Goal: Task Accomplishment & Management: Manage account settings

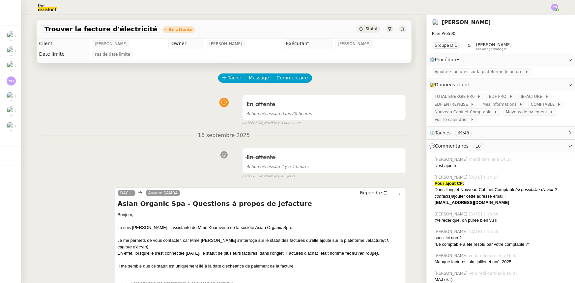
scroll to position [60, 0]
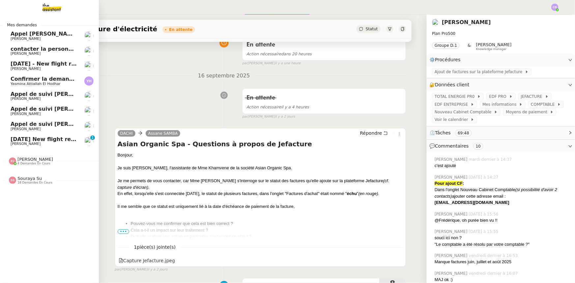
click at [56, 140] on span "[DATE] New flight request - [PERSON_NAME]" at bounding box center [77, 139] width 132 height 6
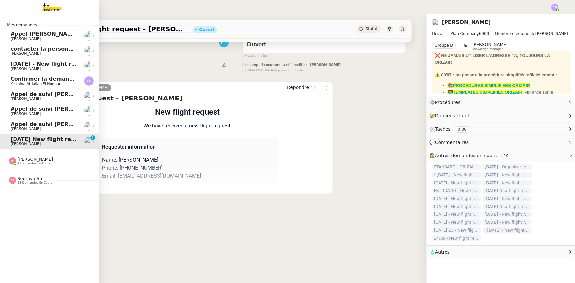
click at [53, 93] on span "Appel de suivi [PERSON_NAME].[PERSON_NAME]" at bounding box center [83, 94] width 144 height 6
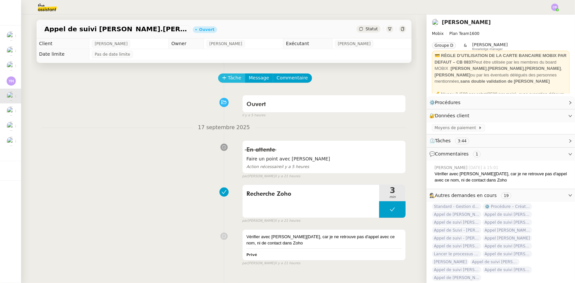
click at [228, 79] on span "Tâche" at bounding box center [235, 78] width 14 height 8
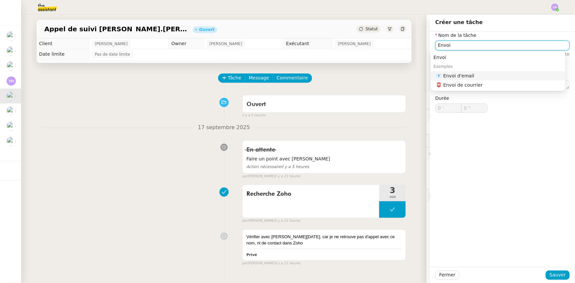
click at [452, 78] on div "📧 Envoi d'email" at bounding box center [500, 76] width 127 height 6
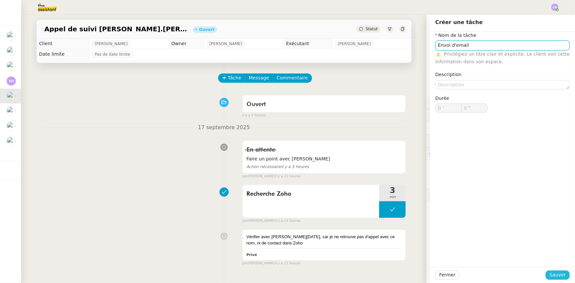
type input "Envoi d'email"
click at [551, 277] on span "Sauver" at bounding box center [558, 275] width 16 height 8
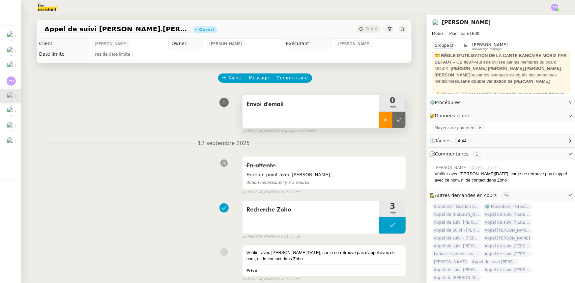
click at [383, 122] on icon at bounding box center [385, 119] width 5 height 5
click at [254, 79] on span "Message" at bounding box center [259, 78] width 20 height 8
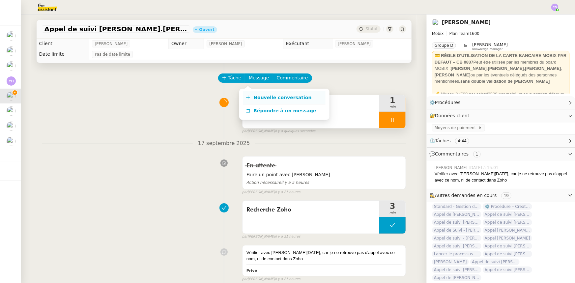
click at [293, 99] on span "Nouvelle conversation" at bounding box center [283, 97] width 58 height 5
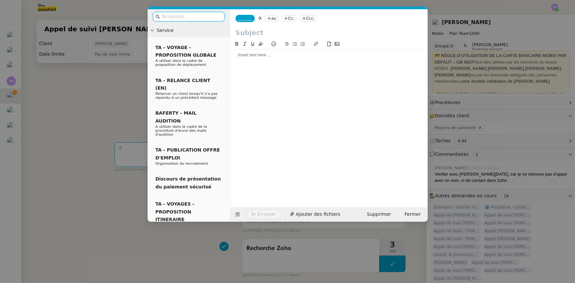
click at [244, 19] on span "_______" at bounding box center [245, 18] width 14 height 5
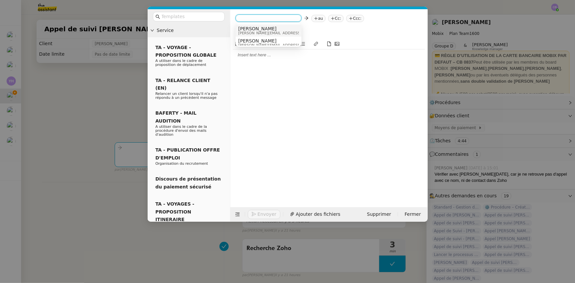
click at [254, 34] on span "[PERSON_NAME][EMAIL_ADDRESS][DOMAIN_NAME]" at bounding box center [285, 33] width 94 height 4
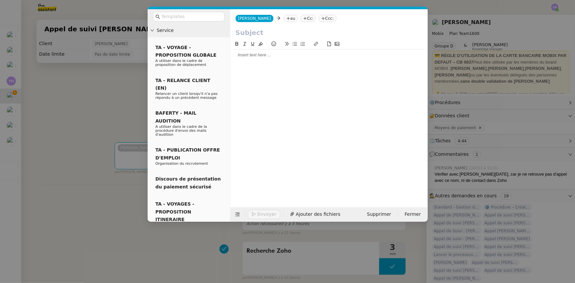
click at [284, 19] on nz-tag "au" at bounding box center [291, 18] width 14 height 7
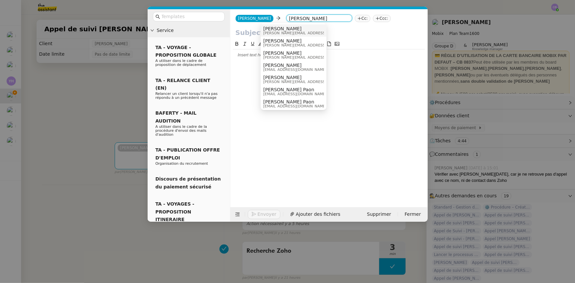
type input "[PERSON_NAME]"
click at [288, 31] on span "[PERSON_NAME][EMAIL_ADDRESS][DOMAIN_NAME]" at bounding box center [310, 33] width 94 height 4
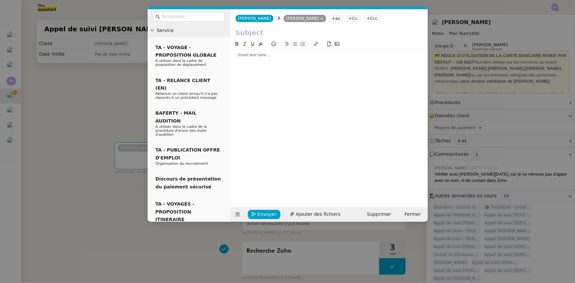
click at [283, 33] on input "text" at bounding box center [329, 33] width 187 height 10
click at [75, 108] on nz-modal-container "Service TA - VOYAGE - PROPOSITION GLOBALE A utiliser dans le cadre de propositi…" at bounding box center [287, 141] width 575 height 283
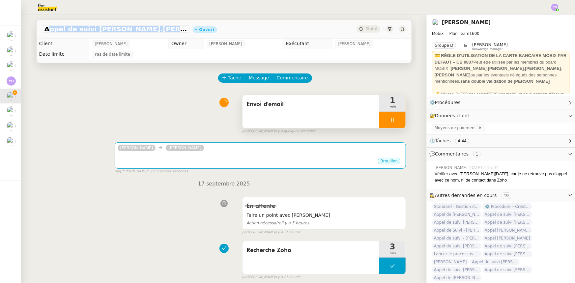
drag, startPoint x: 43, startPoint y: 29, endPoint x: 154, endPoint y: 30, distance: 111.4
click at [154, 30] on span "Appel de suivi [PERSON_NAME].[PERSON_NAME]" at bounding box center [116, 29] width 143 height 7
copy span "Appel de suivi [PERSON_NAME].[PERSON_NAME]"
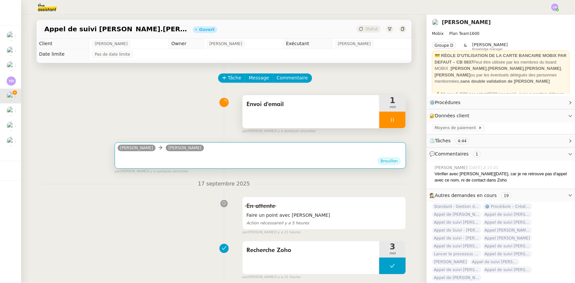
click at [176, 157] on div "•••" at bounding box center [261, 155] width 286 height 3
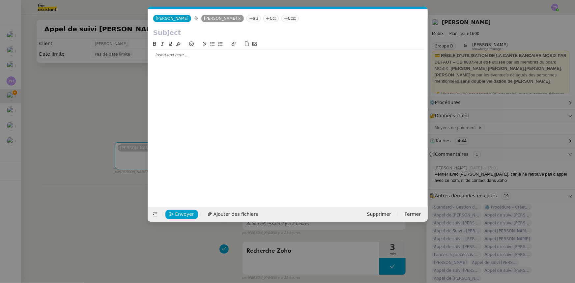
scroll to position [0, 14]
click at [166, 31] on input "text" at bounding box center [287, 33] width 269 height 10
paste input "Appel de suivi [PERSON_NAME].[PERSON_NAME]"
type input "Appel de suivi [PERSON_NAME].[PERSON_NAME]"
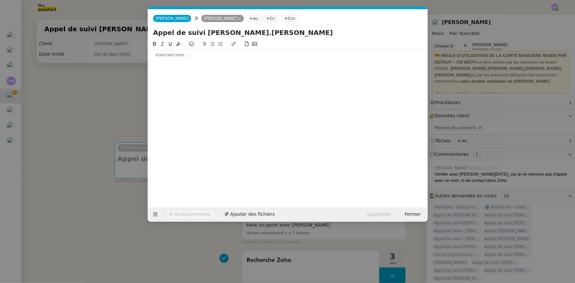
click at [168, 56] on div at bounding box center [288, 55] width 275 height 6
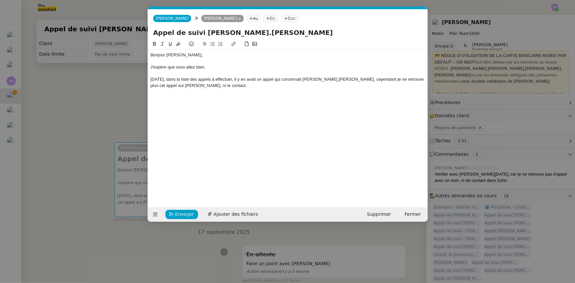
click at [131, 102] on nz-modal-container "Service TA - VOYAGE - PROPOSITION GLOBALE A utiliser dans le cadre de propositi…" at bounding box center [287, 141] width 575 height 283
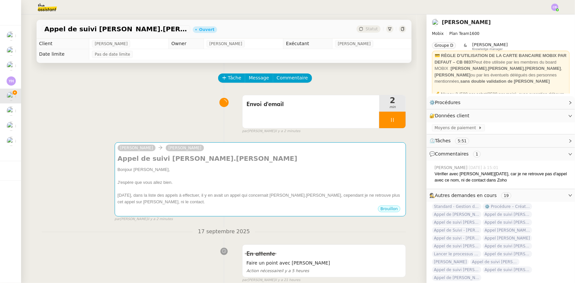
drag, startPoint x: 379, startPoint y: 123, endPoint x: 432, endPoint y: 143, distance: 56.8
click at [379, 123] on div at bounding box center [392, 120] width 26 height 16
click at [383, 119] on icon at bounding box center [385, 119] width 5 height 5
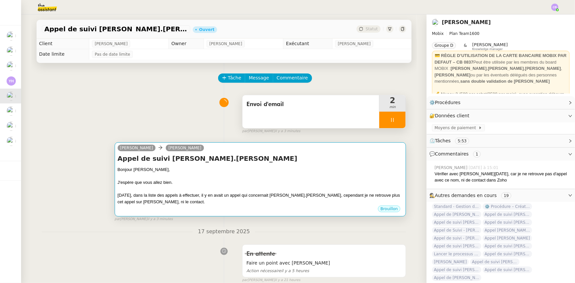
click at [329, 168] on div "Bonjour [PERSON_NAME]," at bounding box center [261, 169] width 286 height 7
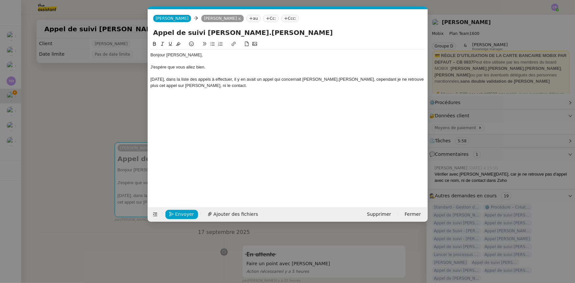
click at [198, 85] on div "[DATE], dans la liste des appels à effectuer, il y en avait un appel qui concer…" at bounding box center [288, 82] width 275 height 12
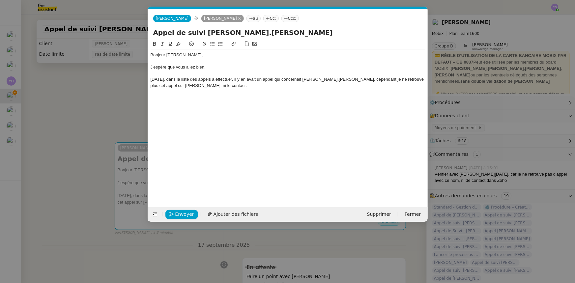
click at [213, 46] on icon at bounding box center [212, 44] width 5 height 5
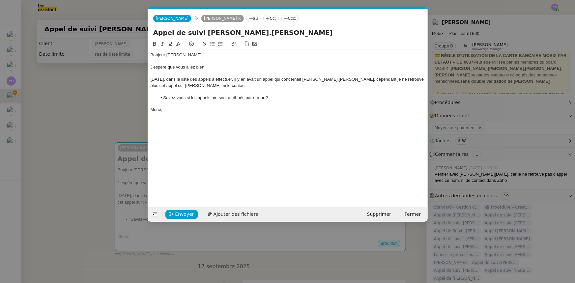
click at [208, 84] on div "[DATE], dans la liste des appels à effectuer, il y en avait un appel qui concer…" at bounding box center [288, 82] width 275 height 12
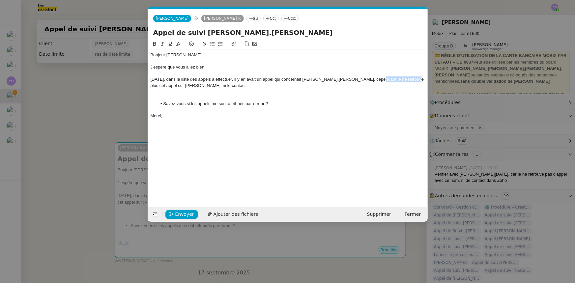
drag, startPoint x: 366, startPoint y: 79, endPoint x: 401, endPoint y: 79, distance: 34.6
click at [401, 79] on div "[DATE], dans la liste des appels à effectuer, il y en avait un appel qui concer…" at bounding box center [288, 82] width 275 height 12
click at [384, 80] on div "[DATE], dans la liste des appels à effectuer, il y en avait un appel qui concer…" at bounding box center [288, 82] width 275 height 12
click at [422, 80] on div "[DATE], dans la liste des appels à effectuer, il y en avait un appel qui concer…" at bounding box center [288, 82] width 275 height 12
drag, startPoint x: 420, startPoint y: 80, endPoint x: 403, endPoint y: 79, distance: 17.2
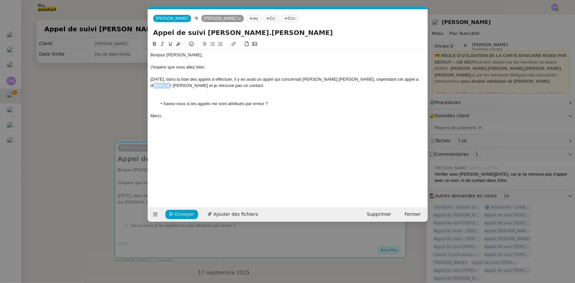
click at [403, 79] on div "[DATE], dans la liste des appels à effectuer, il y en avait un appel qui concer…" at bounding box center [288, 82] width 275 height 12
click at [415, 80] on div "[DATE], dans la liste des appels à effectuer, il y en avait un appel qui concer…" at bounding box center [288, 82] width 275 height 12
click at [200, 85] on div "[DATE], dans la liste des appels à effectuer, il y en avait un appel qui concer…" at bounding box center [288, 82] width 275 height 12
click at [155, 86] on div "[DATE], dans la liste des appels à effectuer, il y en avait un appel qui concer…" at bounding box center [288, 82] width 275 height 12
click at [207, 96] on div at bounding box center [288, 98] width 275 height 6
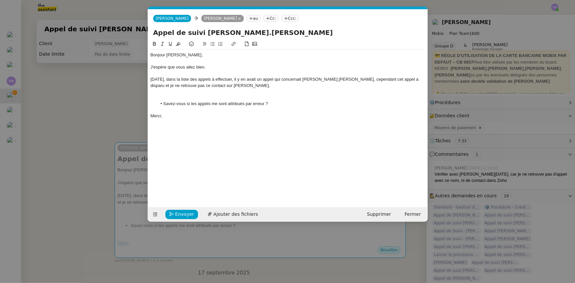
click at [211, 46] on icon at bounding box center [212, 44] width 5 height 5
drag, startPoint x: 269, startPoint y: 103, endPoint x: 151, endPoint y: 106, distance: 117.7
click at [151, 106] on ul "S'agit-il d'une erreur d'attribution ? Savez-vous si les appels me sont attribu…" at bounding box center [288, 101] width 275 height 12
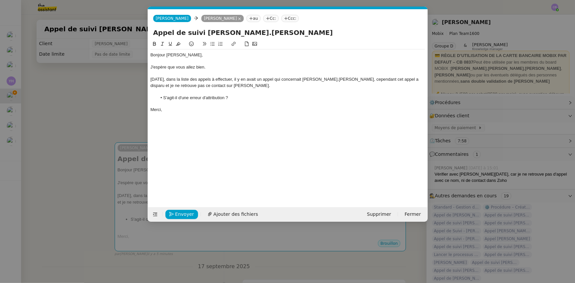
click at [221, 86] on div "[DATE], dans la liste des appels à effectuer, il y en avait un appel qui concer…" at bounding box center [288, 82] width 275 height 12
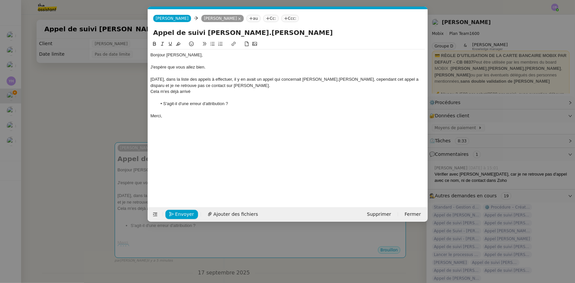
click at [121, 105] on nz-modal-container "Service TA - VOYAGE - PROPOSITION GLOBALE A utiliser dans le cadre de propositi…" at bounding box center [287, 141] width 575 height 283
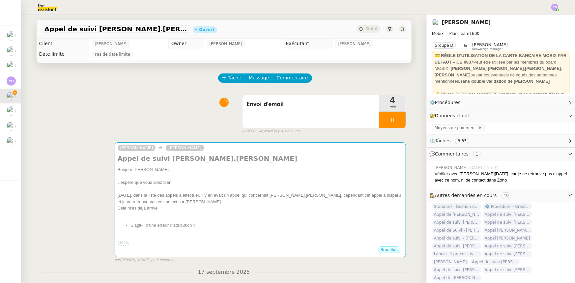
drag, startPoint x: 376, startPoint y: 121, endPoint x: 373, endPoint y: 56, distance: 64.4
click at [379, 121] on div at bounding box center [392, 120] width 26 height 16
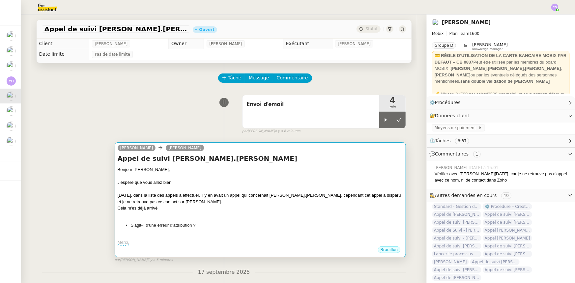
click at [239, 190] on div at bounding box center [261, 189] width 286 height 7
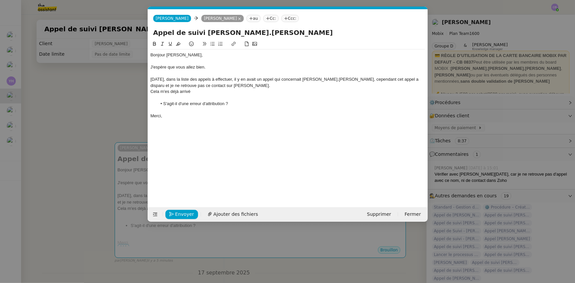
click at [169, 92] on div "Cela m'es déjà arrivé" at bounding box center [288, 92] width 275 height 6
click at [193, 92] on div "Cela m'est déjà arrivé" at bounding box center [288, 92] width 275 height 6
click at [404, 78] on div "[DATE], dans la liste des appels à effectuer, il y en avait un appel qui concer…" at bounding box center [288, 82] width 275 height 12
click at [366, 79] on div "[DATE], dans la liste des appels à effectuer, il y en avait un appel qui concer…" at bounding box center [288, 82] width 275 height 12
click at [175, 87] on div "[DATE], dans la liste des appels à effectuer, il y en avait un appel qui concer…" at bounding box center [288, 82] width 275 height 12
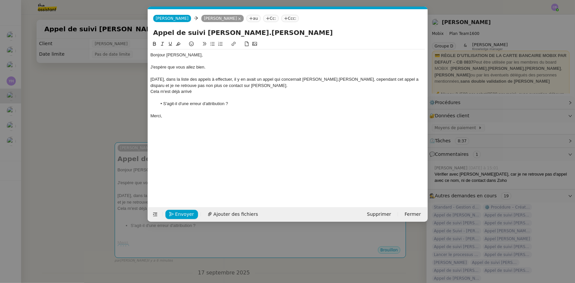
click at [243, 85] on div "[DATE], dans la liste des appels à effectuer, il y en avait un appel qui concer…" at bounding box center [288, 82] width 275 height 12
click at [197, 95] on div at bounding box center [288, 98] width 275 height 6
click at [260, 85] on div "[DATE], dans la liste des appels à effectuer, il y en avait un appel qui concer…" at bounding box center [288, 82] width 275 height 12
click at [203, 96] on div "Cela m'est déjà arrivé" at bounding box center [288, 98] width 275 height 6
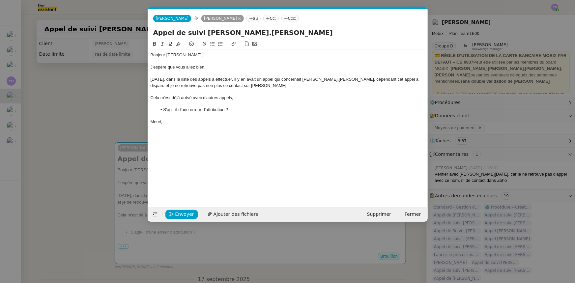
click at [232, 111] on li "S'agit-il d'une erreur d'attribution ?" at bounding box center [291, 110] width 268 height 6
click at [213, 45] on icon at bounding box center [212, 44] width 5 height 5
click at [96, 93] on nz-modal-container "Service TA - VOYAGE - PROPOSITION GLOBALE A utiliser dans le cadre de propositi…" at bounding box center [287, 141] width 575 height 283
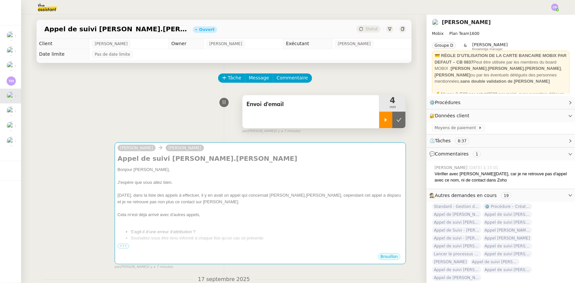
click at [379, 117] on div at bounding box center [385, 120] width 13 height 16
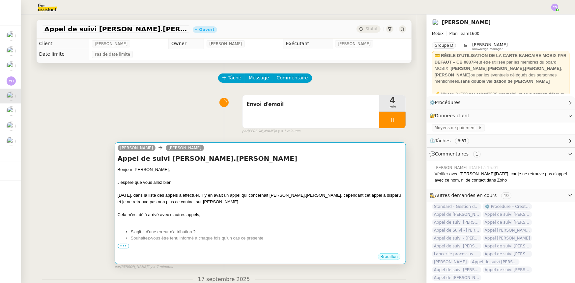
click at [357, 190] on div at bounding box center [261, 189] width 286 height 7
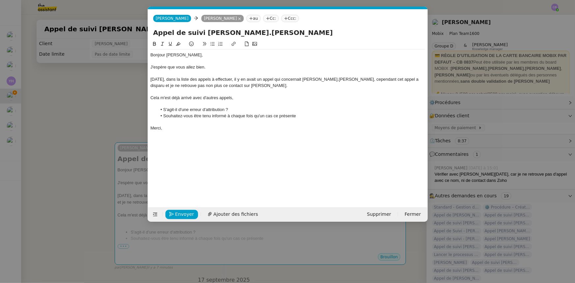
click at [301, 115] on li "Souhaitez-vous être tenu informé à chaque fois qu'un cas ce présente" at bounding box center [291, 116] width 268 height 6
click at [403, 79] on div "[DATE], dans la liste des appels à effectuer, il y en avait un appel qui concer…" at bounding box center [288, 82] width 275 height 12
click at [276, 115] on li "Souhaitez-vous être tenu informé à chaque fois qu'un cas ce présente afin de ne…" at bounding box center [291, 116] width 268 height 6
click at [0, 0] on lt-em "se" at bounding box center [0, 0] width 0 height 0
click at [125, 105] on nz-modal-container "Service TA - VOYAGE - PROPOSITION GLOBALE A utiliser dans le cadre de propositi…" at bounding box center [287, 141] width 575 height 283
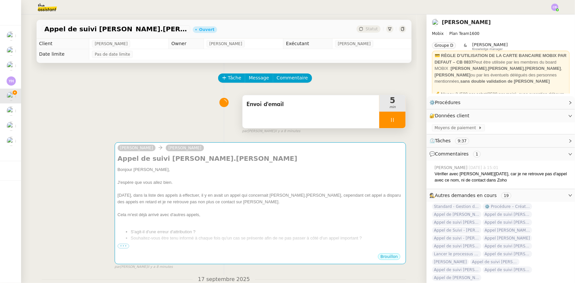
click at [379, 121] on div at bounding box center [392, 120] width 26 height 16
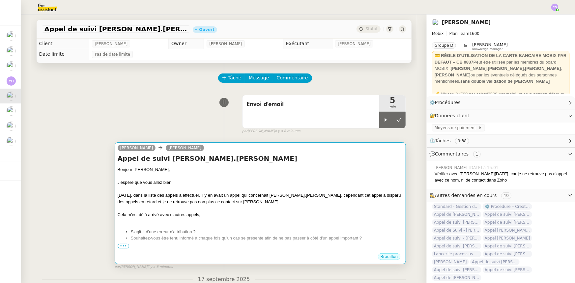
click at [351, 188] on div at bounding box center [261, 189] width 286 height 7
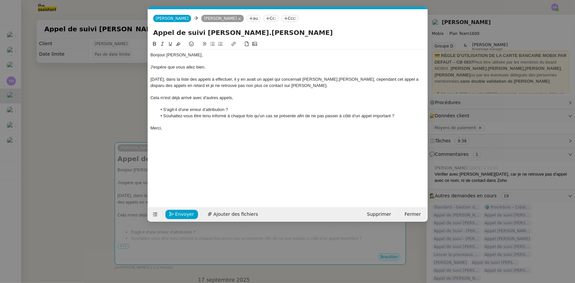
click at [401, 116] on li "Souhaitez-vous être tenu informé à chaque fois qu'un cas se présente afin de ne…" at bounding box center [291, 116] width 268 height 6
drag, startPoint x: 391, startPoint y: 116, endPoint x: 297, endPoint y: 117, distance: 93.6
click at [297, 117] on li "Souhaitez-vous être tenu informé à chaque fois qu'un cas se présente afin de ne…" at bounding box center [291, 116] width 268 height 6
click at [401, 115] on li "Souhaitez-vous être tenu informé à chaque fois qu'un cas se présente afin de ne…" at bounding box center [291, 116] width 268 height 6
drag, startPoint x: 342, startPoint y: 79, endPoint x: 298, endPoint y: 79, distance: 44.2
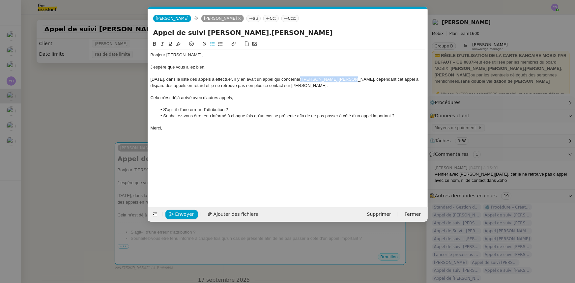
click at [298, 79] on div "[DATE], dans la liste des appels à effectuer, il y en avait un appel qui concer…" at bounding box center [288, 82] width 275 height 12
click at [155, 44] on icon at bounding box center [154, 44] width 3 height 4
click at [319, 97] on div "Cela m'est déjà arrivé avec d'autres appels," at bounding box center [288, 98] width 275 height 6
click at [395, 115] on li "Souhaitez-vous être tenu informé à chaque fois qu'un cas se présente afin de ne…" at bounding box center [291, 116] width 268 height 6
click at [187, 215] on span "Envoyer" at bounding box center [184, 215] width 19 height 8
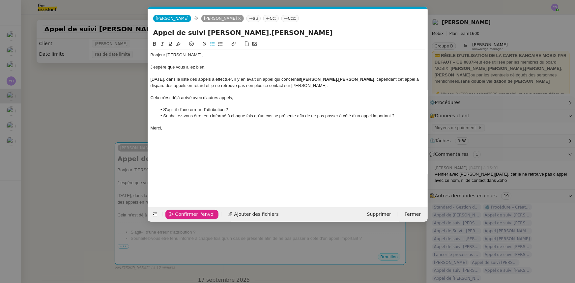
click at [187, 215] on span "Confirmer l'envoi" at bounding box center [195, 215] width 40 height 8
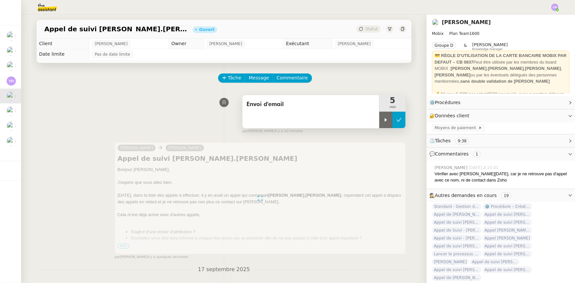
click at [397, 123] on icon at bounding box center [399, 119] width 5 height 5
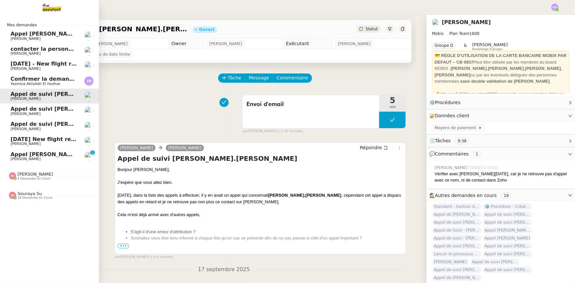
click at [34, 157] on span "[PERSON_NAME]" at bounding box center [26, 159] width 30 height 4
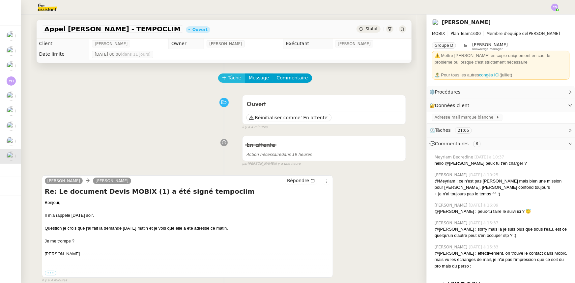
click at [228, 82] on span "Tâche" at bounding box center [235, 78] width 14 height 8
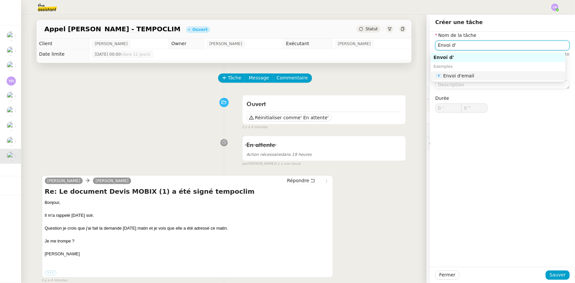
click at [451, 78] on div "📧 Envoi d'email" at bounding box center [500, 76] width 127 height 6
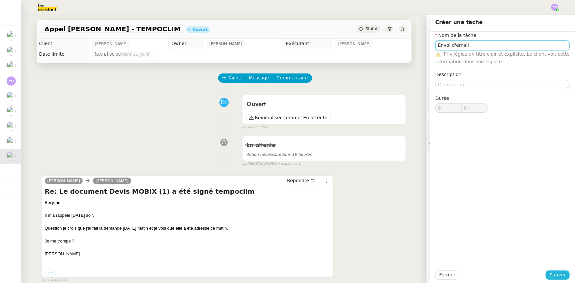
type input "Envoi d'email"
click at [556, 275] on span "Sauver" at bounding box center [558, 275] width 16 height 8
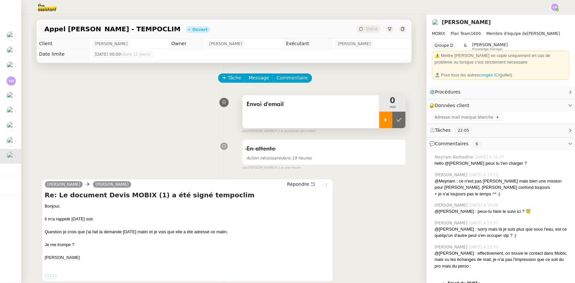
click at [380, 123] on div at bounding box center [385, 120] width 13 height 16
click at [290, 186] on span "Répondre" at bounding box center [298, 184] width 22 height 7
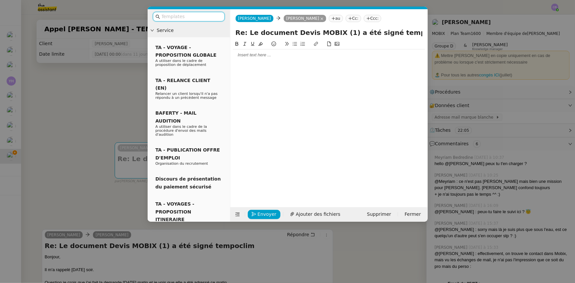
click at [254, 56] on div at bounding box center [329, 55] width 192 height 6
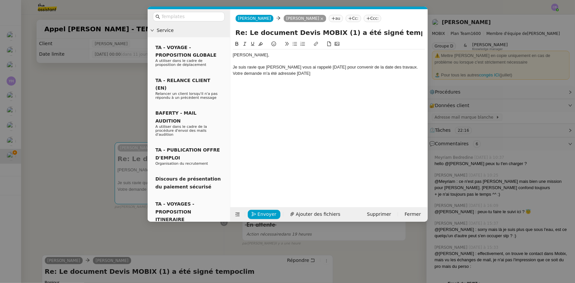
click at [91, 176] on nz-modal-container "Service TA - VOYAGE - PROPOSITION GLOBALE A utiliser dans le cadre de propositi…" at bounding box center [287, 141] width 575 height 283
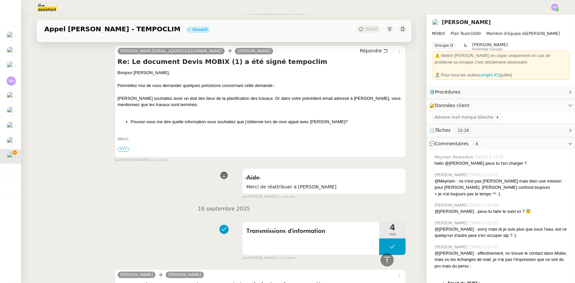
scroll to position [822, 0]
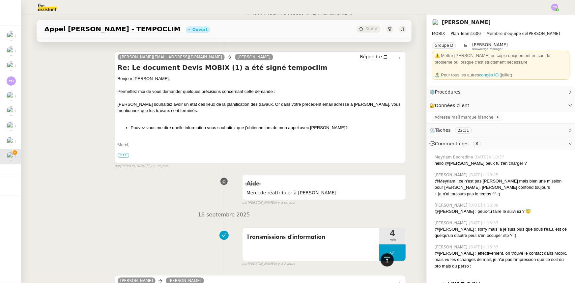
click at [384, 260] on icon at bounding box center [387, 260] width 6 height 6
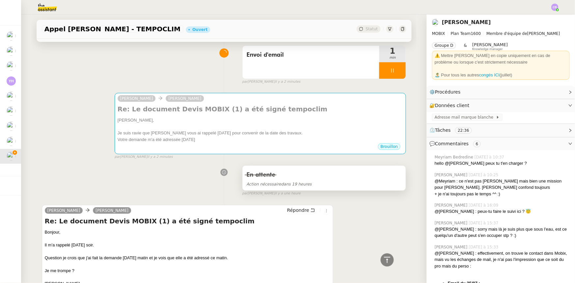
scroll to position [0, 0]
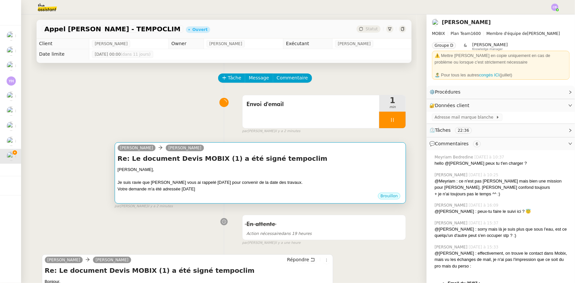
click at [313, 185] on div "Je suis ravie que [PERSON_NAME] vous ai rappelé [DATE] pour convenir de la date…" at bounding box center [261, 182] width 286 height 7
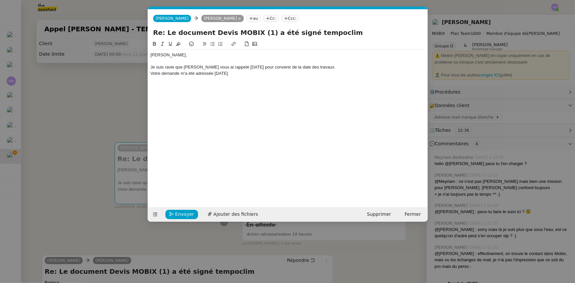
scroll to position [0, 14]
click at [259, 73] on div "Votre demande m'a été adressée [DATE]" at bounding box center [288, 74] width 275 height 6
click at [256, 75] on div "Votre demande m'a été adressée [DATE]. Un email de clarification" at bounding box center [288, 74] width 275 height 6
click at [355, 74] on div "Votre demande m'a été adressée [DATE]. Je vous ai ensuite adressé un email de c…" at bounding box center [288, 74] width 275 height 6
click at [107, 125] on nz-modal-container "Service TA - VOYAGE - PROPOSITION GLOBALE A utiliser dans le cadre de propositi…" at bounding box center [287, 141] width 575 height 283
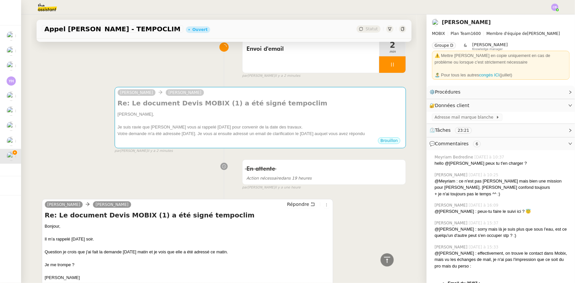
scroll to position [0, 0]
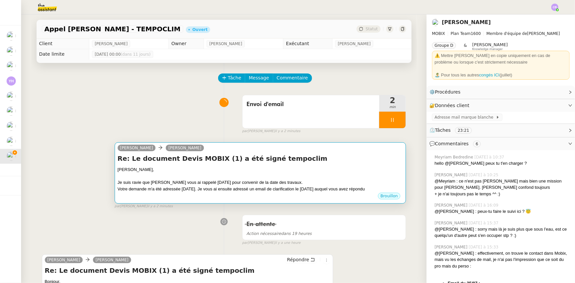
click at [287, 192] on div "Votre demande m'a été adressée [DATE]. Je vous ai ensuite adressé un email de c…" at bounding box center [261, 189] width 286 height 7
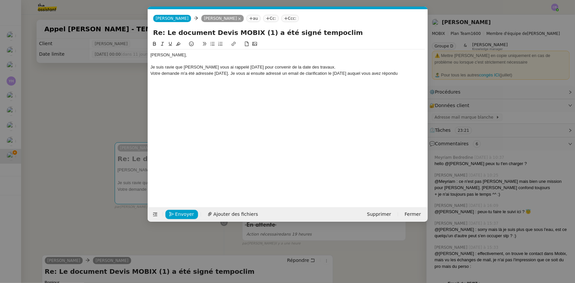
scroll to position [0, 14]
click at [192, 76] on div "Votre demande m'a été adressée [DATE]. Je vous ai ensuite adressé un email de c…" at bounding box center [288, 74] width 275 height 6
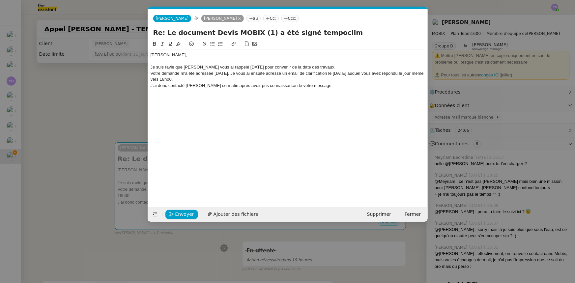
click at [95, 102] on nz-modal-container "Service TA - VOYAGE - PROPOSITION GLOBALE A utiliser dans le cadre de propositi…" at bounding box center [287, 141] width 575 height 283
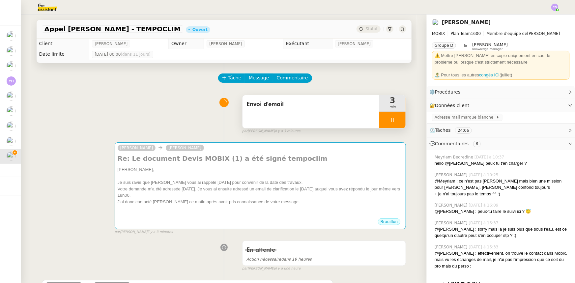
click at [381, 125] on div at bounding box center [392, 120] width 26 height 16
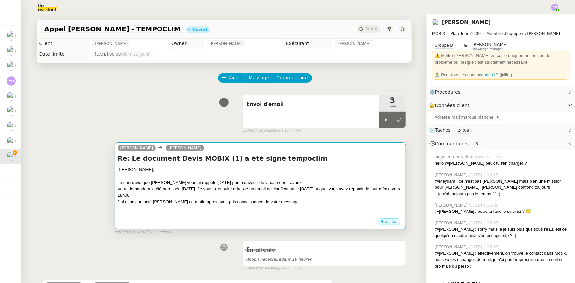
click at [330, 171] on div "[PERSON_NAME]," at bounding box center [261, 169] width 286 height 7
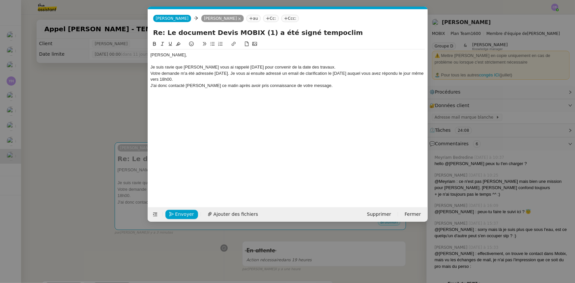
click at [322, 67] on div "Je suis ravie que [PERSON_NAME] vous ai rappelé [DATE] pour convenir de la date…" at bounding box center [288, 67] width 275 height 6
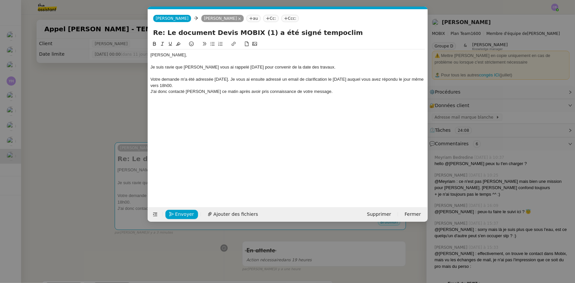
click at [154, 79] on div "Votre demande m'a été adressée [DATE]. Je vous ai ensuite adressé un email de c…" at bounding box center [288, 82] width 275 height 12
click at [174, 81] on div "Voici un récaptilatif de votre demande m'a été adressée [DATE]. Je vous ai ensu…" at bounding box center [288, 82] width 275 height 12
click at [0, 0] on lt-strong "itulatif" at bounding box center [0, 0] width 0 height 0
click at [224, 79] on div "Voici un récapitulatif de votre demande m'a été adressée [DATE]. Je vous ai ens…" at bounding box center [288, 82] width 275 height 12
click at [112, 99] on nz-modal-container "Service TA - VOYAGE - PROPOSITION GLOBALE A utiliser dans le cadre de propositi…" at bounding box center [287, 141] width 575 height 283
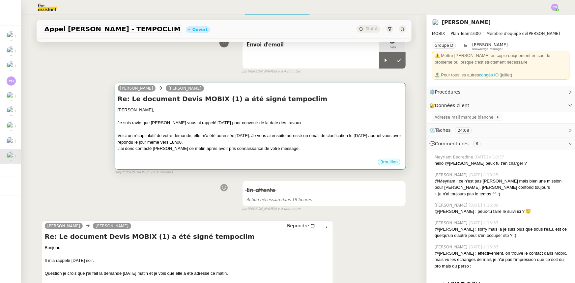
scroll to position [0, 0]
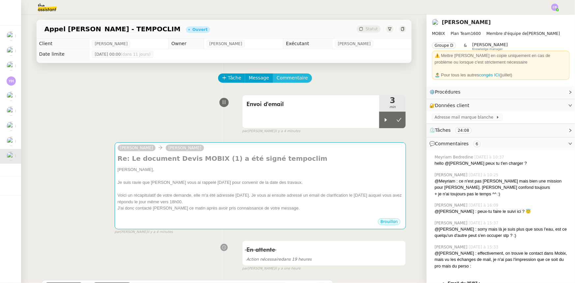
click at [294, 81] on span "Commentaire" at bounding box center [292, 78] width 31 height 8
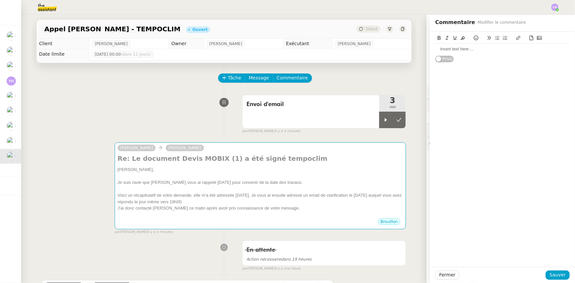
click at [453, 46] on div at bounding box center [503, 49] width 135 height 6
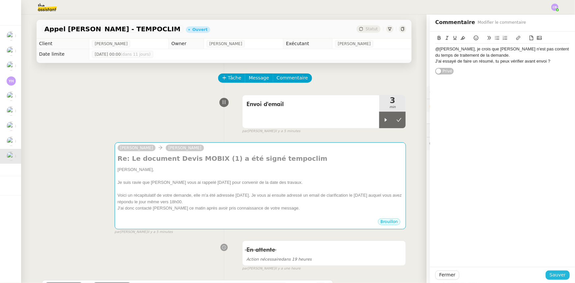
click at [553, 274] on span "Sauver" at bounding box center [558, 275] width 16 height 8
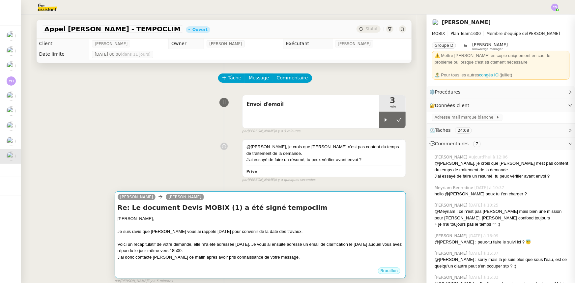
click at [343, 229] on div "Je suis ravie que [PERSON_NAME] vous ai rappelé [DATE] pour convenir de la date…" at bounding box center [261, 231] width 286 height 7
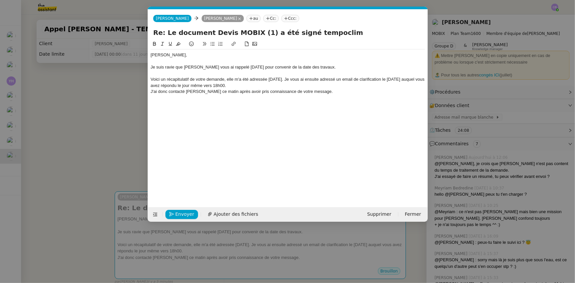
scroll to position [0, 14]
click at [306, 79] on div "Voici un récapitulatif de votre demande, elle m'a été adressée [DATE]. Je vous …" at bounding box center [288, 82] width 275 height 12
click at [336, 78] on div "Voici un récapitulatif de votre demande, elle m'a été adressée [DATE], vers 8h0…" at bounding box center [288, 82] width 275 height 12
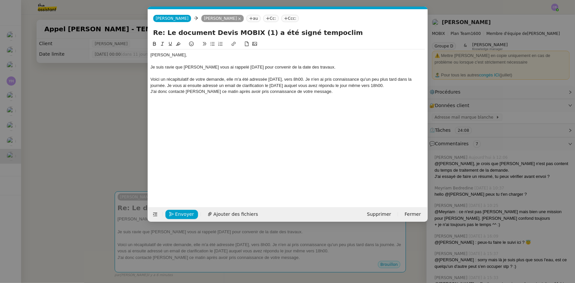
click at [331, 78] on div "Voici un récapitulatif de votre demande, elle m'a été adressée [DATE], vers 8h0…" at bounding box center [288, 82] width 275 height 12
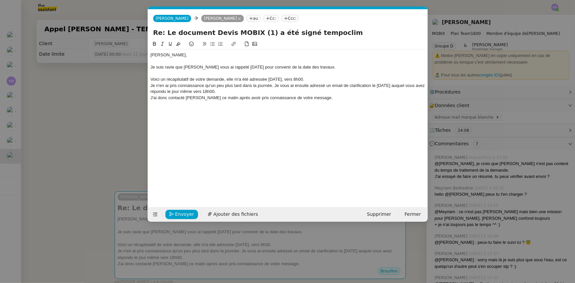
click at [323, 99] on div "J'ai donc contacté [PERSON_NAME] ce matin après avoir pris connaissance de votr…" at bounding box center [288, 98] width 275 height 6
click at [129, 107] on nz-modal-container "Service TA - VOYAGE - PROPOSITION GLOBALE A utiliser dans le cadre de propositi…" at bounding box center [287, 141] width 575 height 283
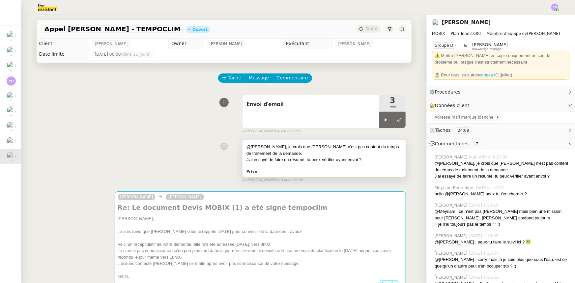
click at [360, 160] on div "J'ai essayé de faire un résumé, tu peux vérifier avant envoi ?" at bounding box center [325, 160] width 156 height 7
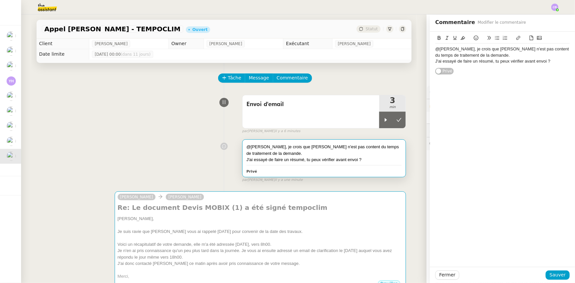
click at [551, 62] on div "J'ai essayé de faire un résumé, tu peux vérifier avant envoi ?" at bounding box center [503, 61] width 135 height 6
drag, startPoint x: 456, startPoint y: 50, endPoint x: 432, endPoint y: 48, distance: 23.9
click at [436, 48] on div "@[PERSON_NAME], je crois que [PERSON_NAME] n'est pas content du temps de traite…" at bounding box center [503, 52] width 135 height 12
click at [438, 38] on icon at bounding box center [439, 38] width 3 height 4
click at [506, 52] on div "@[PERSON_NAME] , je crois que [PERSON_NAME] n'est pas content du temps de trait…" at bounding box center [503, 52] width 135 height 12
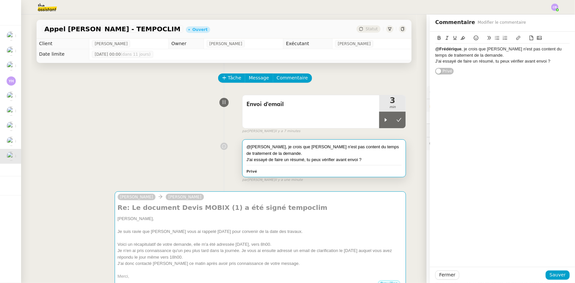
click at [547, 61] on div "J'ai essayé de faire un résumé, tu peux vérifier avant envoi ?" at bounding box center [503, 61] width 135 height 6
click at [560, 276] on span "Sauver" at bounding box center [558, 275] width 16 height 8
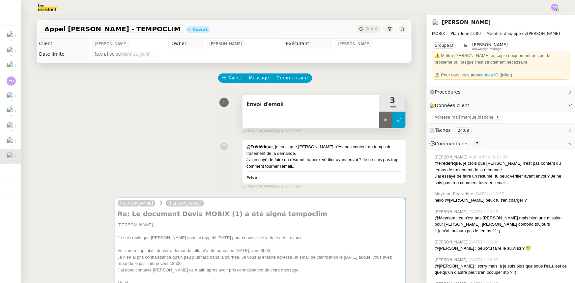
click at [395, 125] on button at bounding box center [399, 120] width 13 height 16
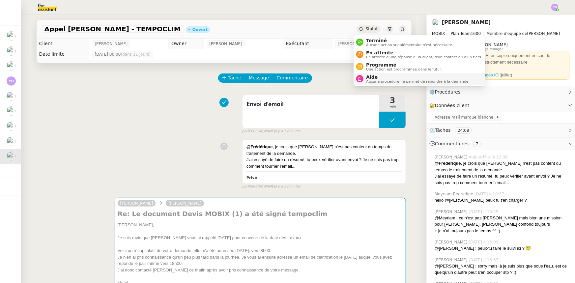
click at [380, 77] on span "Aide" at bounding box center [418, 77] width 104 height 5
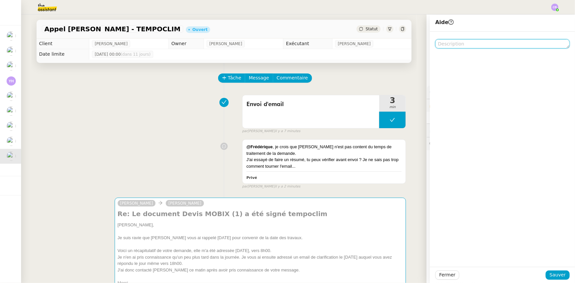
click at [458, 45] on textarea at bounding box center [503, 43] width 135 height 9
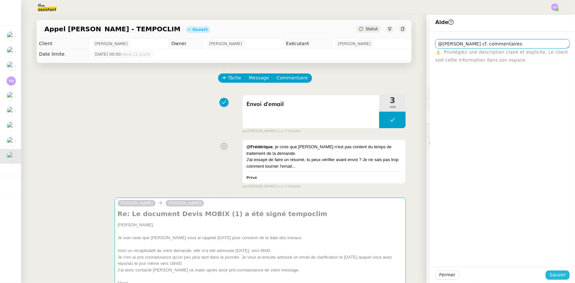
type textarea "@[PERSON_NAME] cf. commentaires"
click at [550, 274] on span "Sauver" at bounding box center [558, 275] width 16 height 8
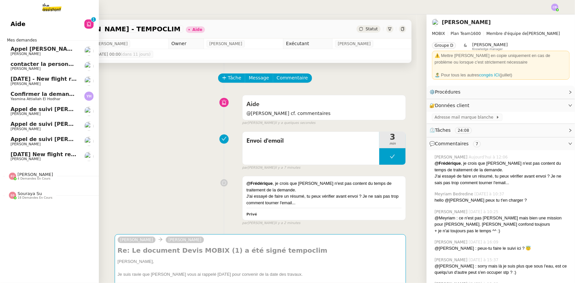
click at [44, 110] on span "Appel de suivi [PERSON_NAME].[PERSON_NAME]" at bounding box center [83, 109] width 144 height 6
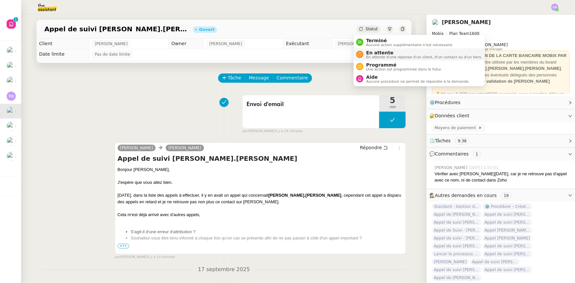
click at [375, 54] on span "En attente" at bounding box center [424, 52] width 116 height 5
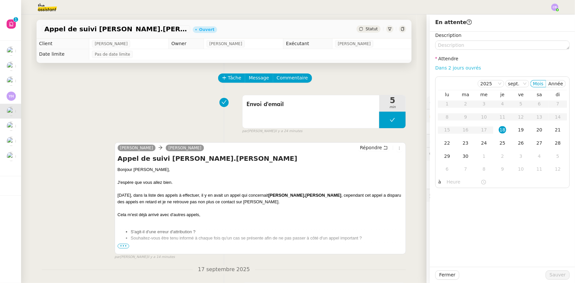
click at [458, 69] on link "Dans 2 jours ouvrés" at bounding box center [459, 67] width 46 height 5
type input "07:00"
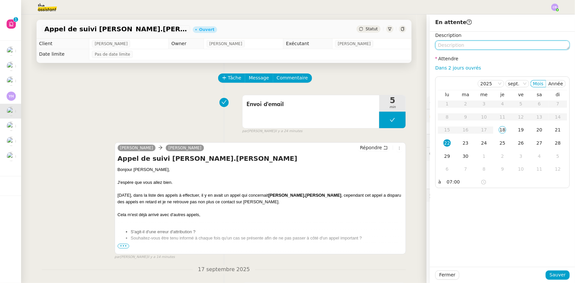
click at [460, 44] on textarea at bounding box center [503, 45] width 135 height 9
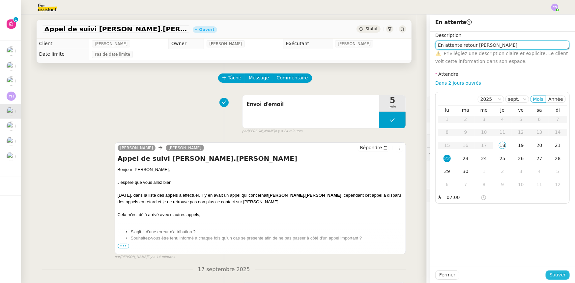
type textarea "En attente retour [PERSON_NAME]"
click at [559, 273] on span "Sauver" at bounding box center [558, 275] width 16 height 8
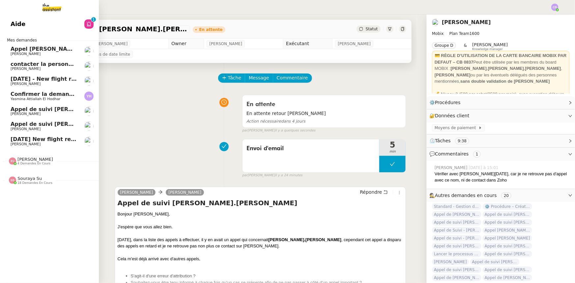
click at [17, 141] on span "[DATE] New flight request - [PERSON_NAME]" at bounding box center [77, 139] width 132 height 6
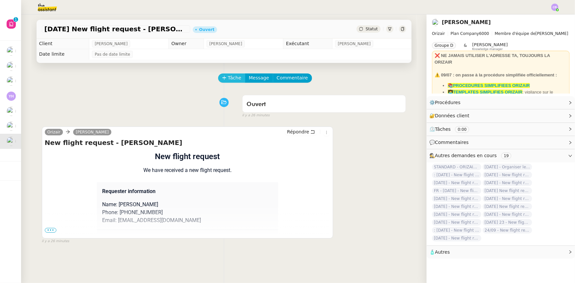
click at [228, 78] on span "Tâche" at bounding box center [235, 78] width 14 height 8
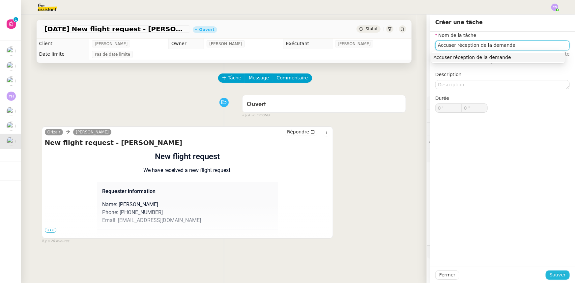
type input "Accuser réception de la demande"
click at [555, 276] on span "Sauver" at bounding box center [558, 275] width 16 height 8
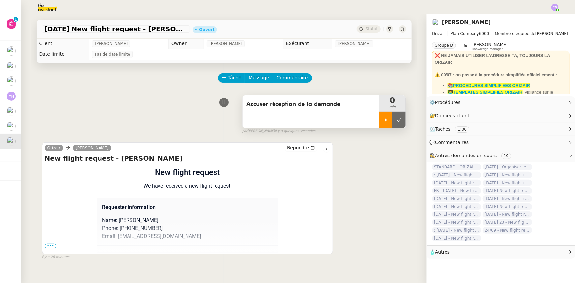
click at [383, 122] on icon at bounding box center [385, 119] width 5 height 5
click at [48, 247] on span "•••" at bounding box center [51, 246] width 12 height 5
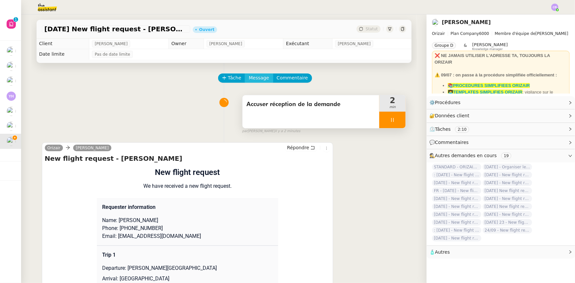
click at [253, 80] on span "Message" at bounding box center [259, 78] width 20 height 8
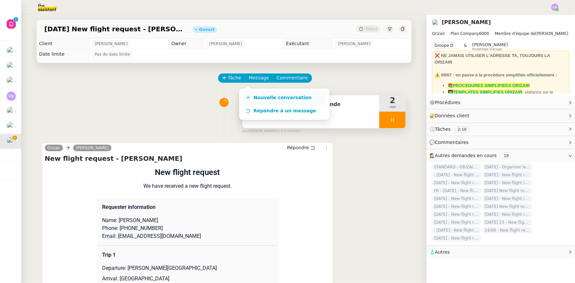
click at [271, 98] on span "Nouvelle conversation" at bounding box center [283, 97] width 58 height 5
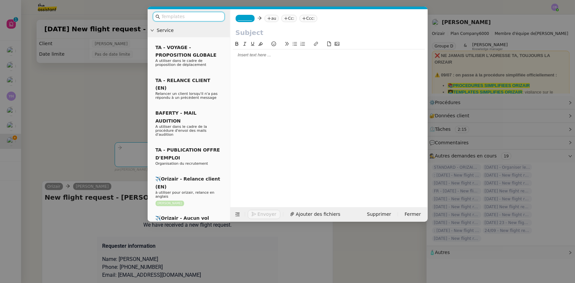
click at [210, 16] on input "text" at bounding box center [191, 17] width 59 height 8
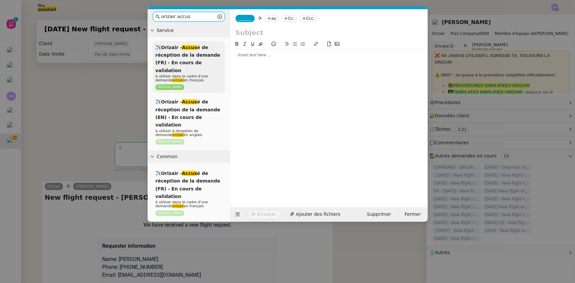
type input "orizair accus"
click at [185, 54] on span "✈️Orizair - Accus é de réception de la demande (FR) - En cours de validation" at bounding box center [188, 59] width 65 height 28
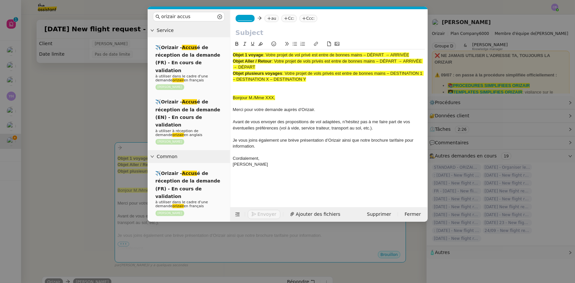
drag, startPoint x: 410, startPoint y: 54, endPoint x: 268, endPoint y: 55, distance: 142.4
click at [268, 55] on span ": Votre projet de vol privé est entre de bonnes mains – DÉPART → ARRIVÉE" at bounding box center [336, 54] width 146 height 5
copy span "Votre projet de vol privé est entre de bonnes mains – DÉPART → ARRIVÉE"
click at [254, 32] on input "text" at bounding box center [329, 33] width 187 height 10
paste input "Votre projet de vol privé est entre de bonnes mains – DÉPART → ARRIVÉE"
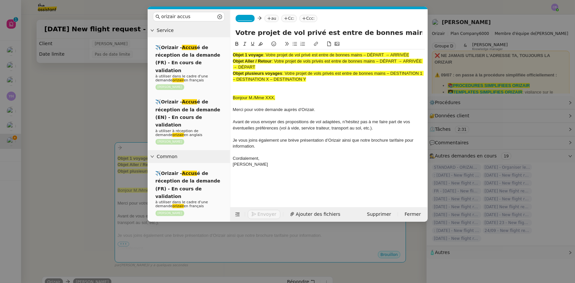
scroll to position [0, 39]
type input "Votre projet de vol privé est entre de bonnes mains – DÉPART → ARRIVÉE"
drag, startPoint x: 309, startPoint y: 80, endPoint x: 231, endPoint y: 56, distance: 82.3
click at [231, 56] on nz-spin "Objet 1 voyage : Votre projet de vol privé est entre de bonnes mains – DÉPART →…" at bounding box center [328, 120] width 197 height 160
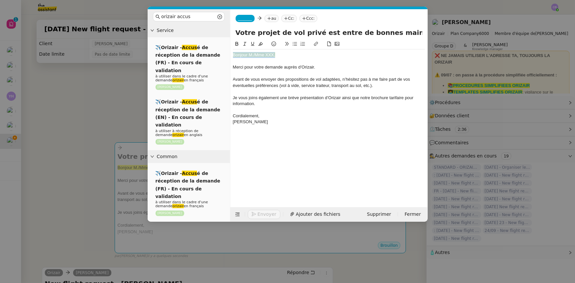
drag, startPoint x: 277, startPoint y: 55, endPoint x: 233, endPoint y: 51, distance: 43.7
click at [233, 51] on div "Bonjour M./Mme XXX, Merci pour votre demande auprès d’[PERSON_NAME]. Avant de v…" at bounding box center [329, 91] width 192 height 84
click at [262, 45] on icon at bounding box center [260, 44] width 5 height 5
click at [125, 119] on nz-modal-container "orizair accus Service ✈️Orizair - Accus é de réception de la demande (FR) - En …" at bounding box center [287, 141] width 575 height 283
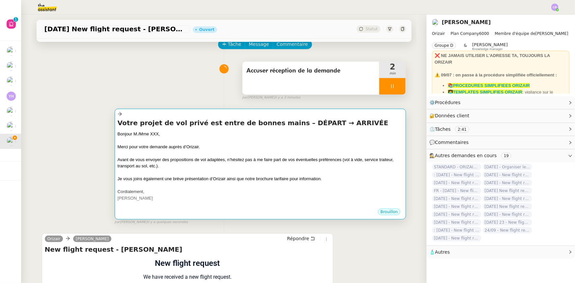
scroll to position [30, 0]
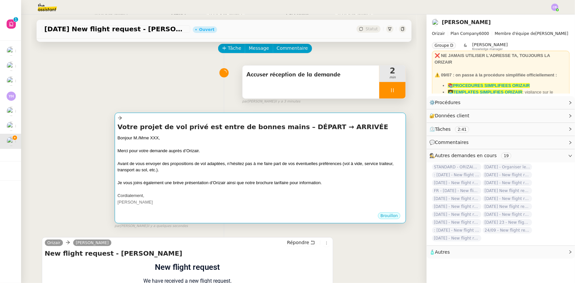
click at [180, 160] on div at bounding box center [261, 157] width 286 height 7
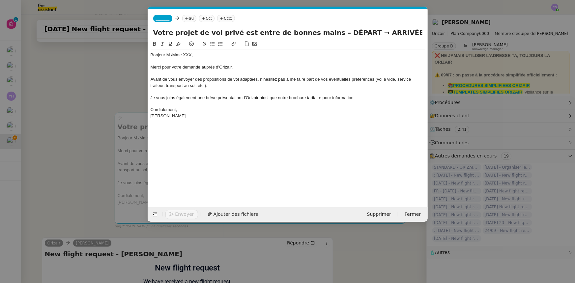
scroll to position [0, 39]
click at [173, 56] on div "Bonjour M./Mme XXX," at bounding box center [288, 55] width 275 height 6
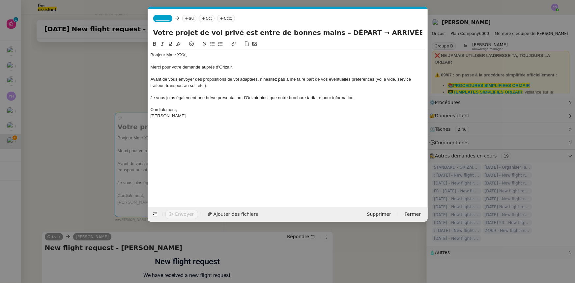
click at [185, 56] on div "Bonjour Mme XXX," at bounding box center [288, 55] width 275 height 6
click at [260, 71] on div at bounding box center [288, 74] width 275 height 6
drag, startPoint x: 343, startPoint y: 32, endPoint x: 320, endPoint y: 33, distance: 22.1
click at [320, 33] on input "Votre projet de vol privé est entre de bonnes mains – DÉPART → ARRIVÉE" at bounding box center [287, 33] width 269 height 10
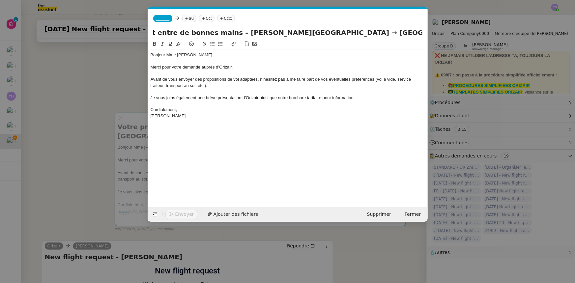
scroll to position [0, 106]
type input "Votre projet de vol privé est entre de bonnes mains – [PERSON_NAME][GEOGRAPHIC_…"
click at [163, 17] on span "_______" at bounding box center [163, 18] width 14 height 5
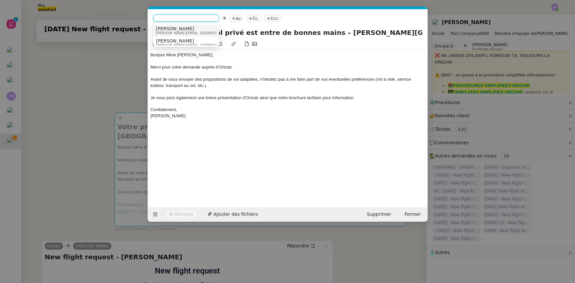
click at [171, 30] on span "[PERSON_NAME]" at bounding box center [203, 28] width 94 height 5
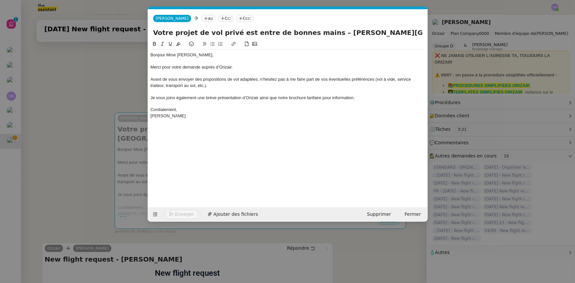
click at [124, 97] on nz-modal-container "orizair accus Service ✈️Orizair - Accus é de réception de la demande (FR) - En …" at bounding box center [287, 141] width 575 height 283
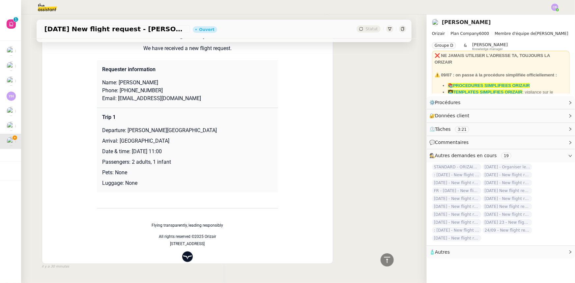
scroll to position [270, 0]
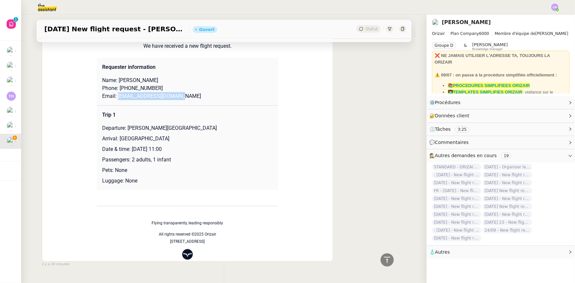
drag, startPoint x: 171, startPoint y: 98, endPoint x: 115, endPoint y: 97, distance: 56.4
click at [115, 97] on p "Email: [EMAIL_ADDRESS][DOMAIN_NAME]" at bounding box center [187, 96] width 171 height 8
copy p "[EMAIL_ADDRESS][DOMAIN_NAME]"
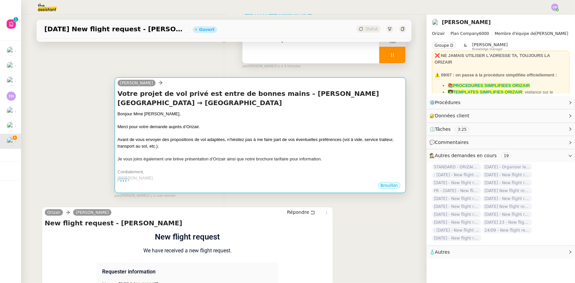
scroll to position [60, 0]
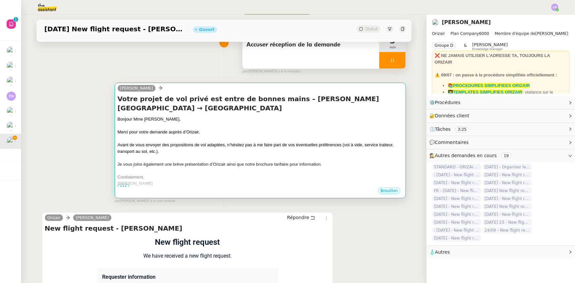
click at [230, 138] on div at bounding box center [261, 139] width 286 height 7
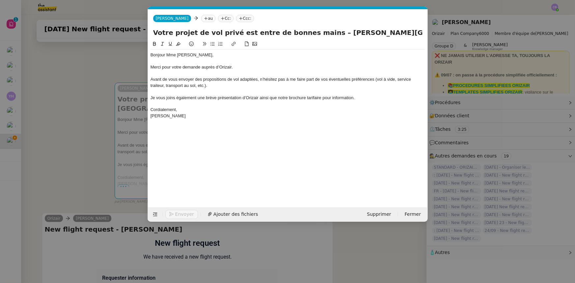
scroll to position [0, 39]
click at [201, 19] on nz-tag "au" at bounding box center [208, 18] width 14 height 7
paste input "[EMAIL_ADDRESS][DOMAIN_NAME]"
type input "[EMAIL_ADDRESS][DOMAIN_NAME]"
click at [203, 29] on span "[EMAIL_ADDRESS][DOMAIN_NAME]" at bounding box center [231, 28] width 81 height 5
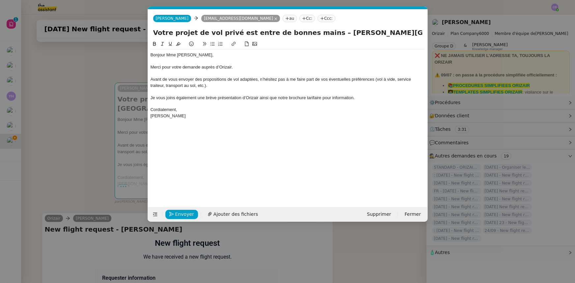
click at [318, 18] on nz-tag "Ccc:" at bounding box center [327, 18] width 18 height 7
type input "[PERSON_NAME]"
click at [296, 30] on span "[PERSON_NAME]" at bounding box center [328, 28] width 94 height 5
click at [290, 90] on div at bounding box center [288, 92] width 275 height 6
click at [239, 214] on span "Ajouter des fichiers" at bounding box center [236, 215] width 45 height 8
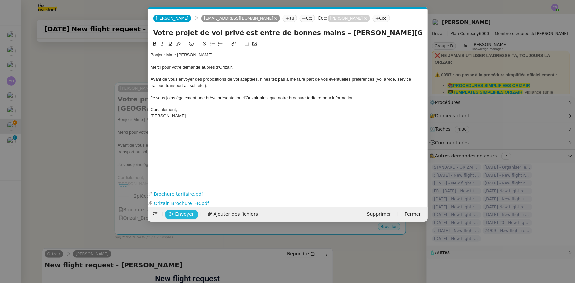
click at [180, 216] on span "Envoyer" at bounding box center [184, 215] width 19 height 8
click at [180, 216] on span "Confirmer l'envoi" at bounding box center [195, 215] width 40 height 8
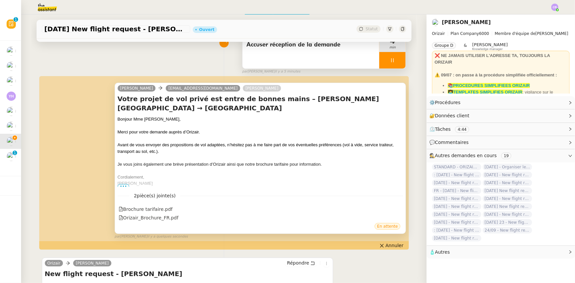
scroll to position [0, 0]
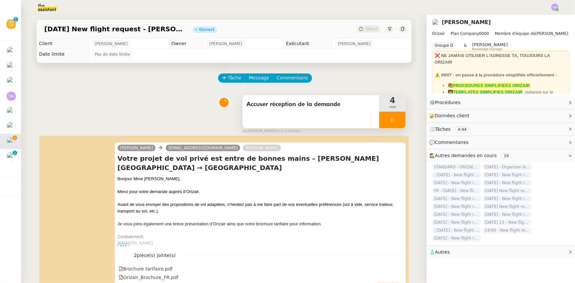
click at [379, 116] on div at bounding box center [392, 120] width 26 height 16
click at [397, 122] on icon at bounding box center [399, 119] width 5 height 5
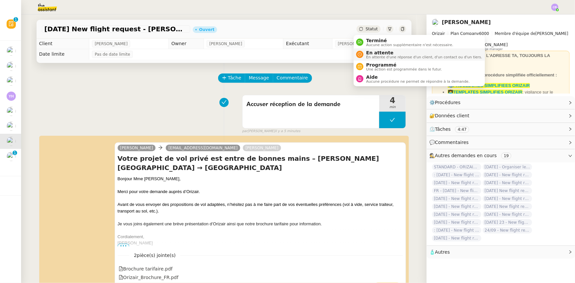
click at [376, 53] on span "En attente" at bounding box center [424, 52] width 116 height 5
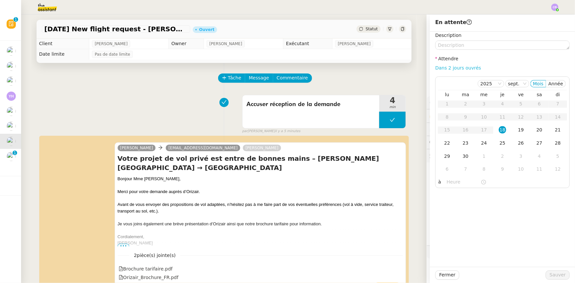
click at [440, 69] on link "Dans 2 jours ouvrés" at bounding box center [459, 67] width 46 height 5
type input "07:00"
click at [518, 132] on div "19" at bounding box center [521, 129] width 7 height 7
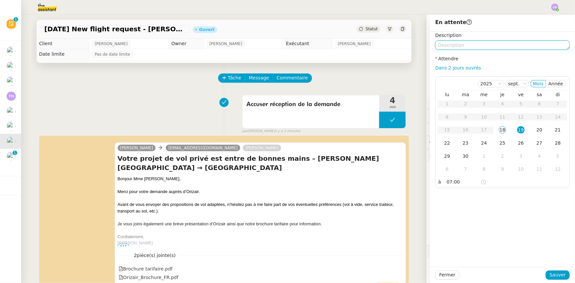
click at [480, 46] on textarea at bounding box center [503, 45] width 135 height 9
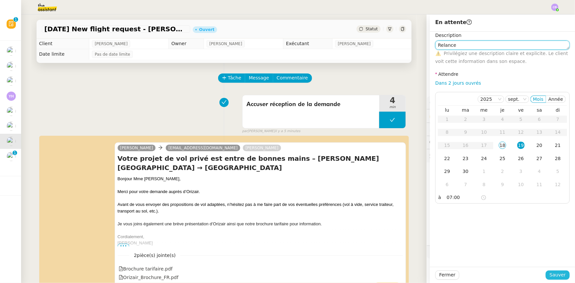
type textarea "Relance"
click at [559, 275] on span "Sauver" at bounding box center [558, 275] width 16 height 8
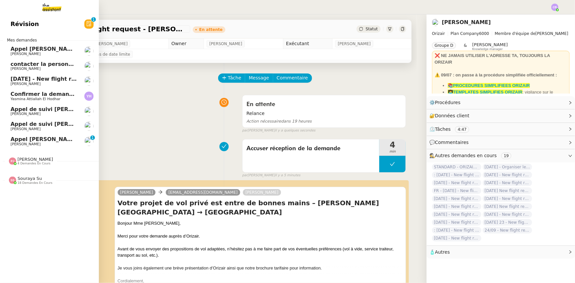
click at [15, 141] on span "Appel [PERSON_NAME] - TEMPOCLIM" at bounding box center [65, 139] width 109 height 6
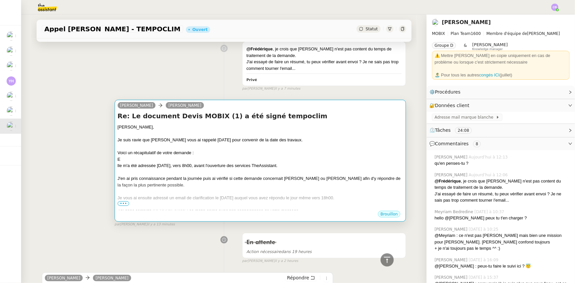
scroll to position [210, 0]
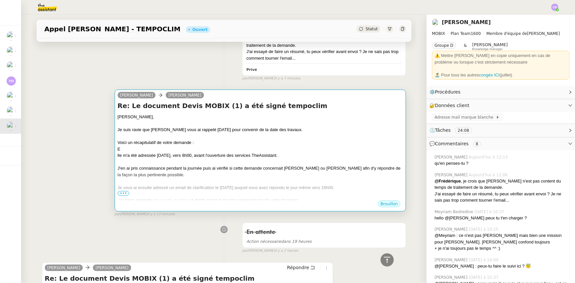
click at [212, 160] on div at bounding box center [261, 162] width 286 height 7
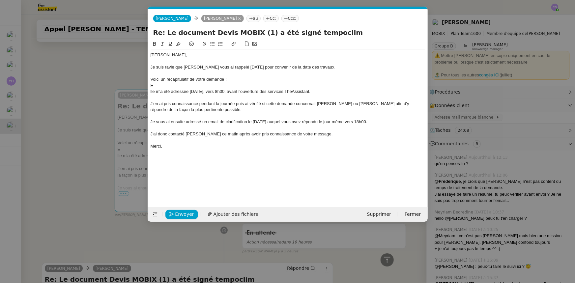
scroll to position [0, 14]
click at [224, 122] on div "Je vous ai ensuite adressé un email de clarification le [DATE] auquel vous avez…" at bounding box center [288, 122] width 275 height 6
click at [149, 92] on nz-spin "[PERSON_NAME], Je suis ravie que [PERSON_NAME] vous ai rappelé [DATE] pour conv…" at bounding box center [288, 120] width 280 height 160
click at [151, 92] on div "lle m'a été adressée [DATE], vers 8h00, avant l'ouverture des services TheAssis…" at bounding box center [288, 92] width 275 height 6
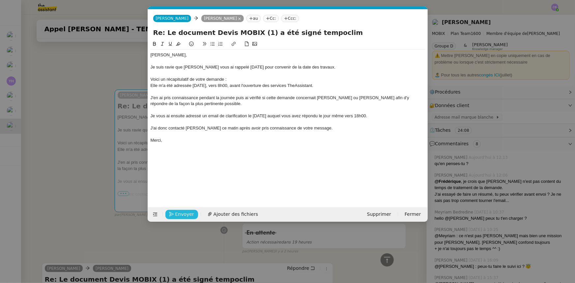
click at [191, 214] on span "Envoyer" at bounding box center [184, 215] width 19 height 8
click at [191, 214] on span "Confirmer l'envoi" at bounding box center [195, 215] width 40 height 8
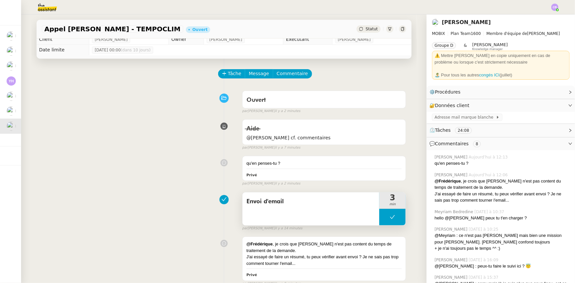
scroll to position [0, 0]
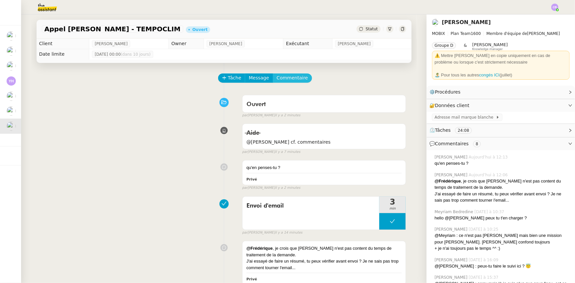
click at [296, 79] on button "Commentaire" at bounding box center [292, 78] width 39 height 9
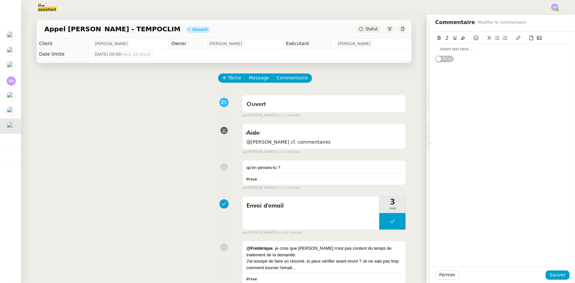
click at [471, 53] on div at bounding box center [503, 49] width 135 height 11
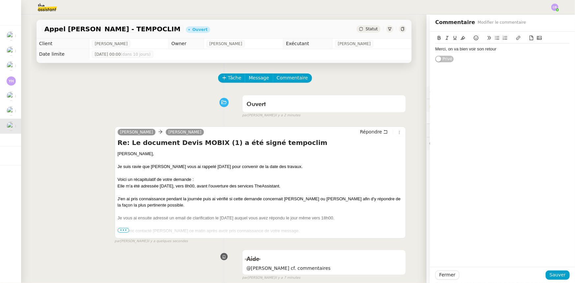
click at [474, 38] on icon at bounding box center [476, 38] width 5 height 5
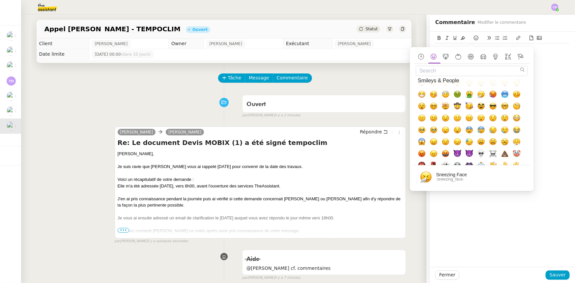
scroll to position [120, 0]
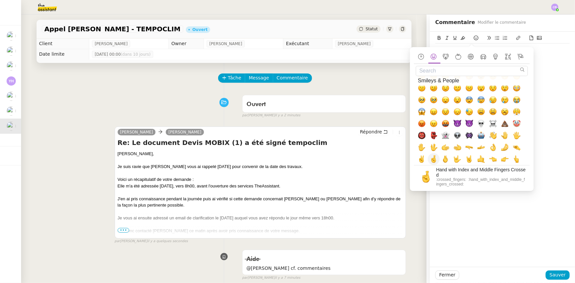
click at [435, 159] on span "🤞, crossed_fingers, hand_with_index_and_middle_fingers_crossed" at bounding box center [434, 159] width 8 height 8
click at [551, 275] on span "Sauver" at bounding box center [558, 275] width 16 height 8
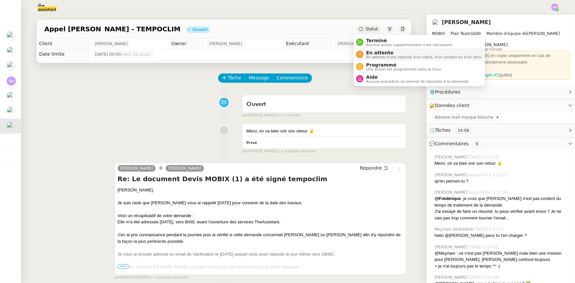
click at [376, 53] on span "En attente" at bounding box center [424, 52] width 116 height 5
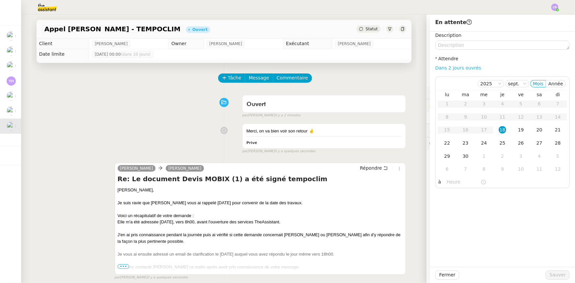
click at [445, 68] on link "Dans 2 jours ouvrés" at bounding box center [459, 67] width 46 height 5
type input "07:00"
click at [554, 273] on span "Sauver" at bounding box center [558, 275] width 16 height 8
